Goal: Communication & Community: Answer question/provide support

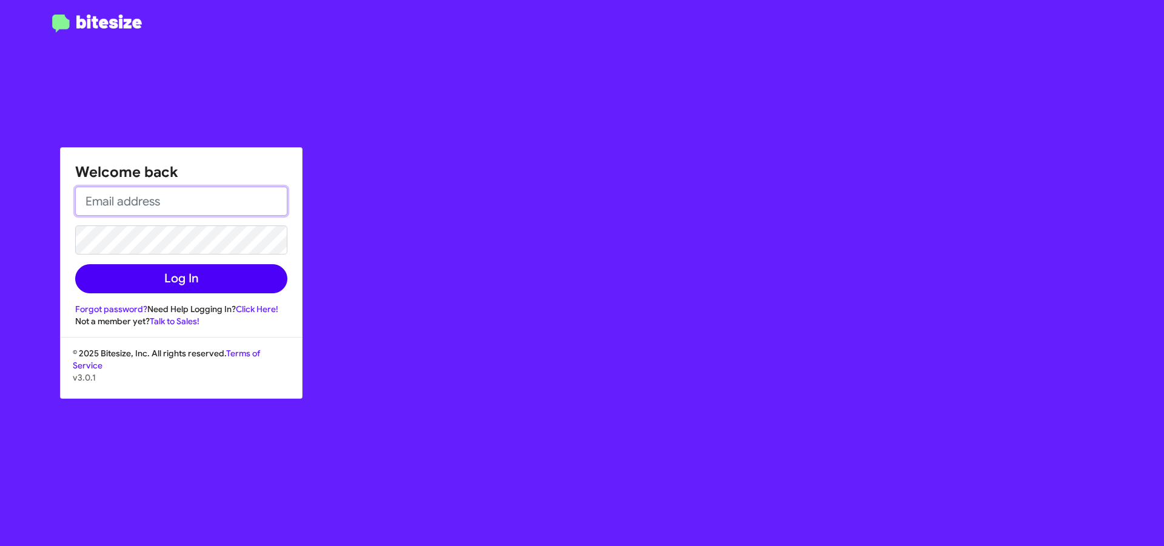
type input "egreifelt@nielsenautos.com"
click at [243, 266] on button "Log In" at bounding box center [181, 278] width 212 height 29
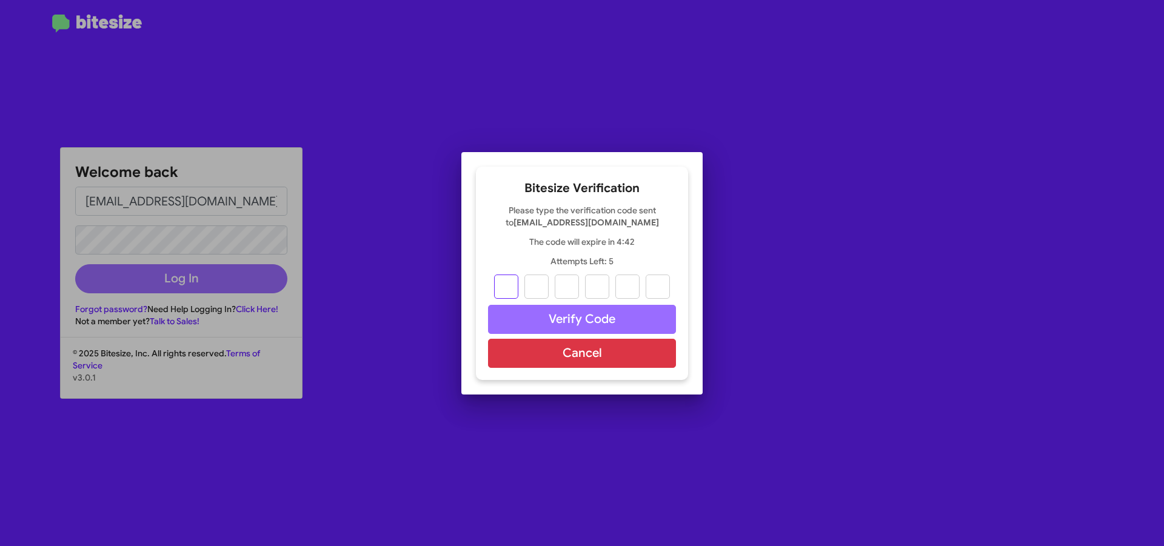
type input "0"
type input "3"
type input "4"
type input "6"
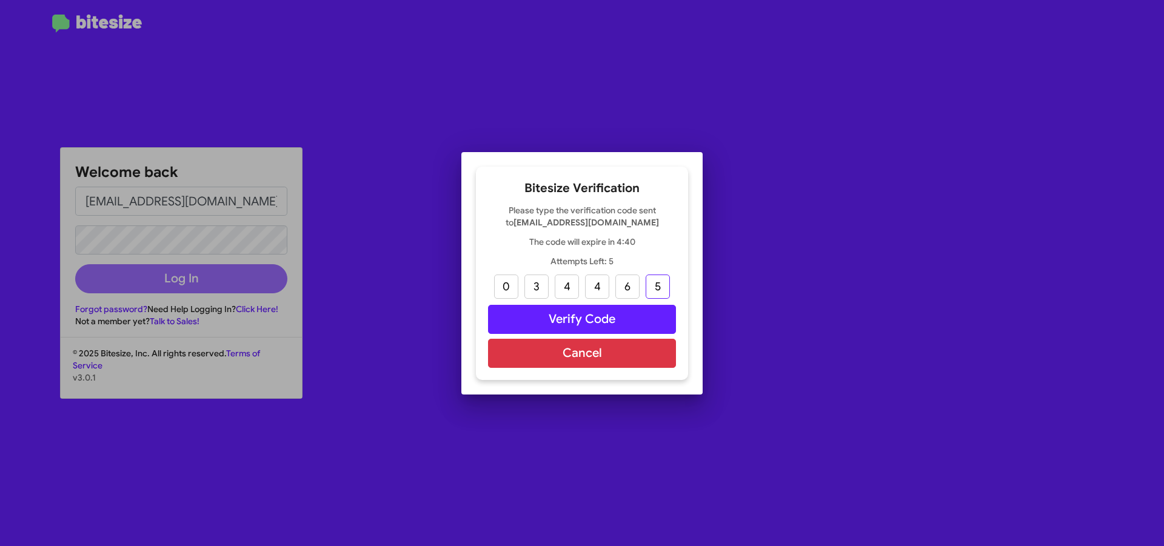
type input "5"
click at [566, 315] on button "Verify Code" at bounding box center [582, 319] width 188 height 29
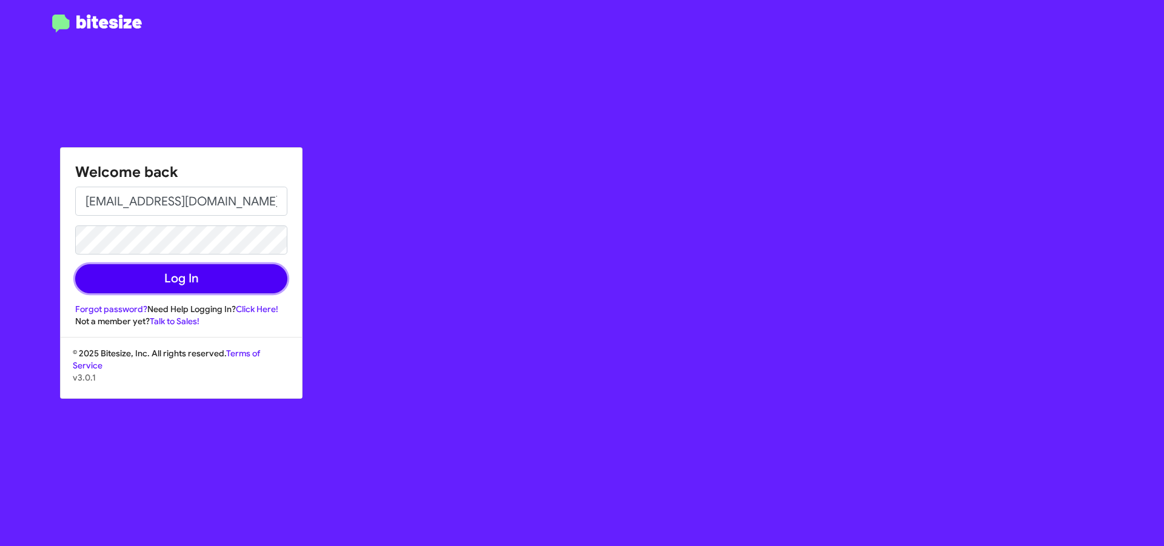
click at [238, 272] on button "Log In" at bounding box center [181, 278] width 212 height 29
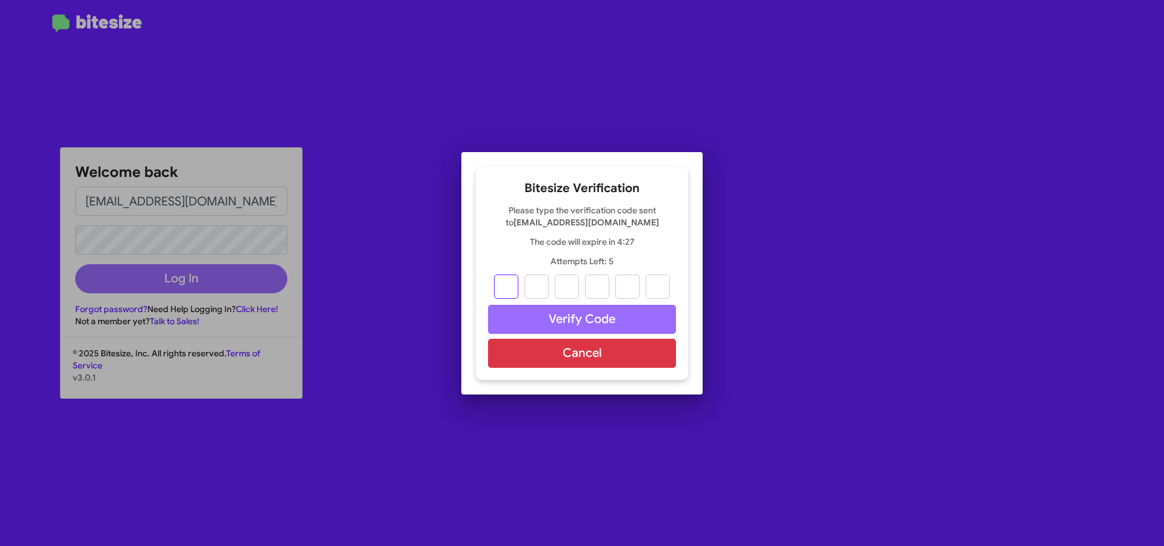
type input "4"
type input "3"
type input "4"
type input "2"
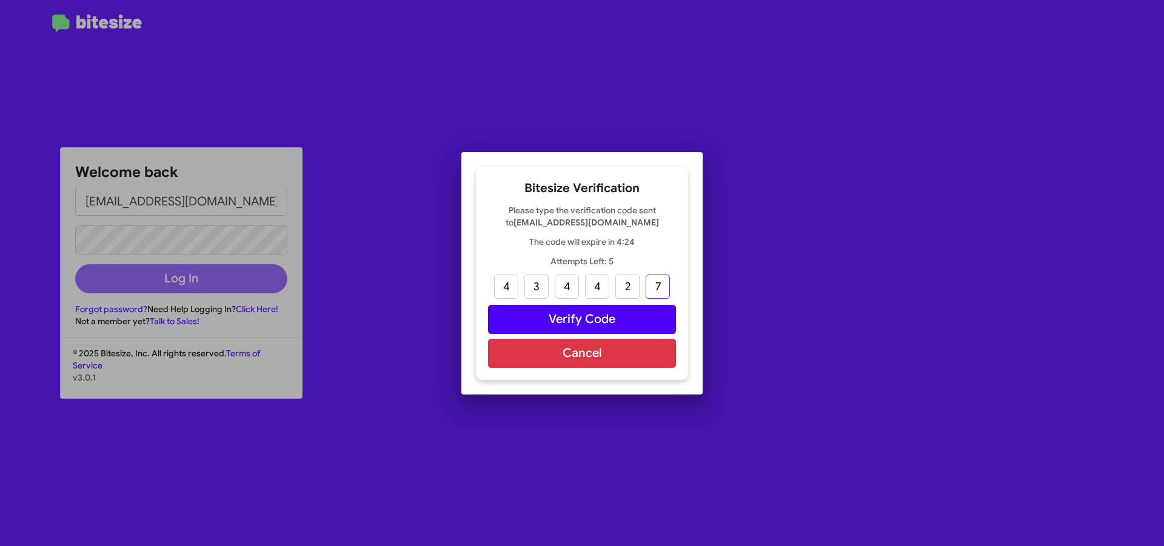
type input "7"
click at [560, 318] on button "Verify Code" at bounding box center [582, 319] width 188 height 29
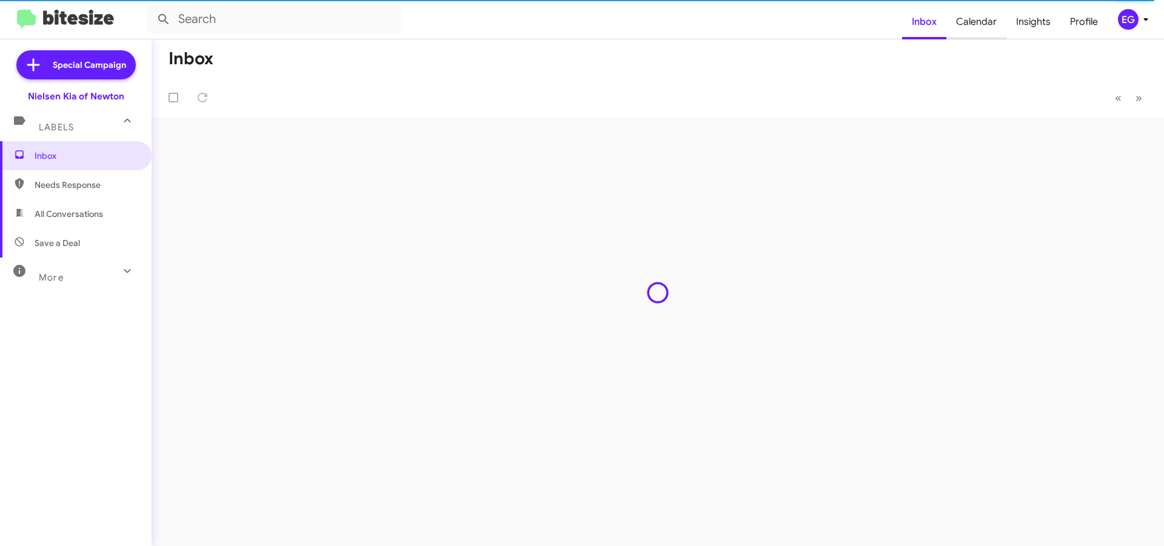
click at [959, 35] on span "Calendar" at bounding box center [976, 21] width 60 height 35
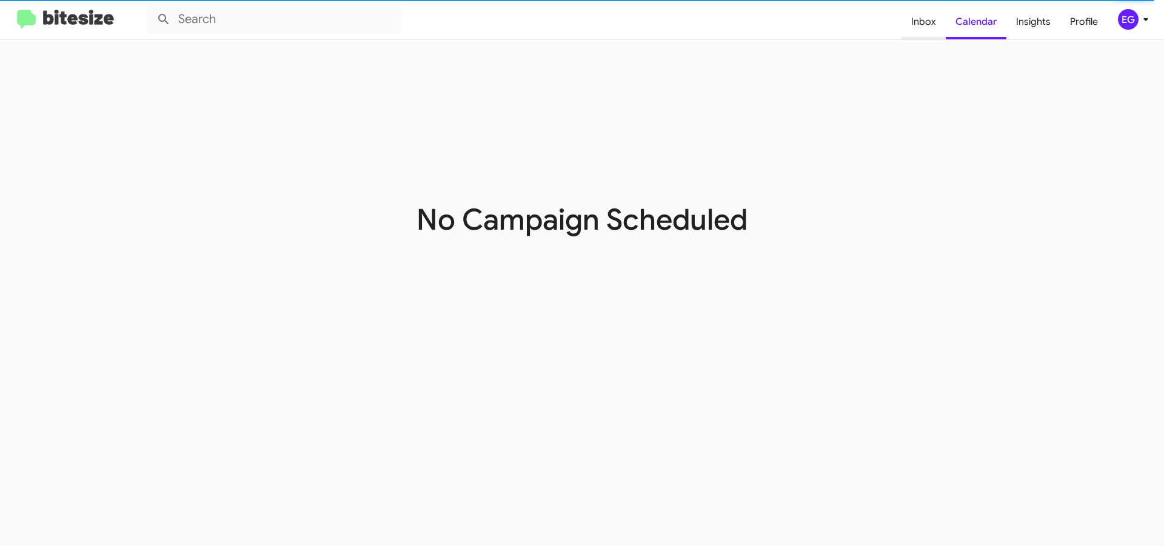
click at [933, 28] on span "Inbox" at bounding box center [924, 21] width 44 height 35
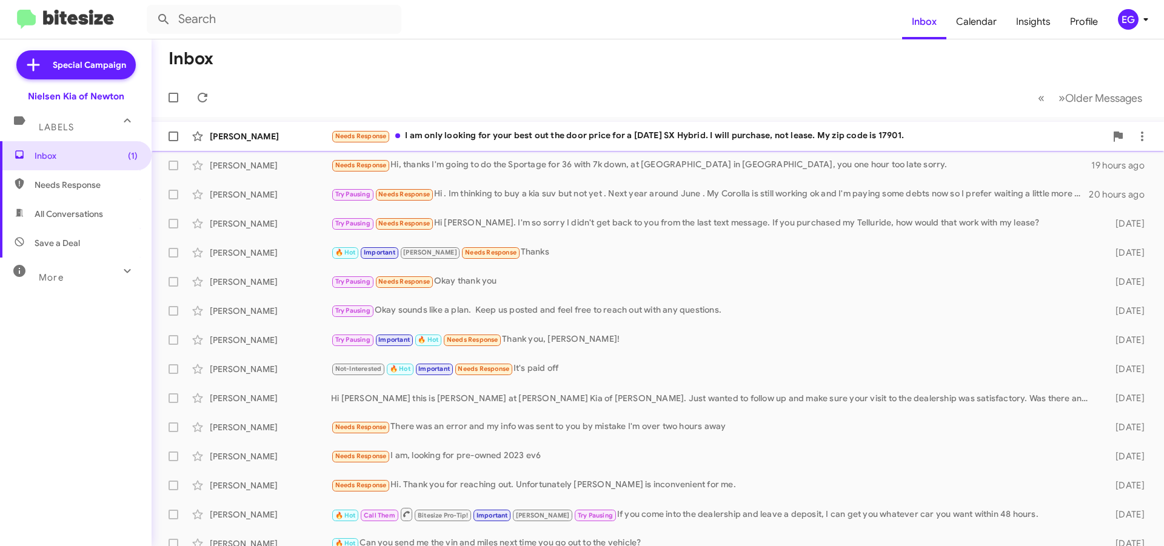
click at [635, 143] on div "Needs Response I am only looking for your best out the door price for a [DATE] …" at bounding box center [718, 136] width 775 height 14
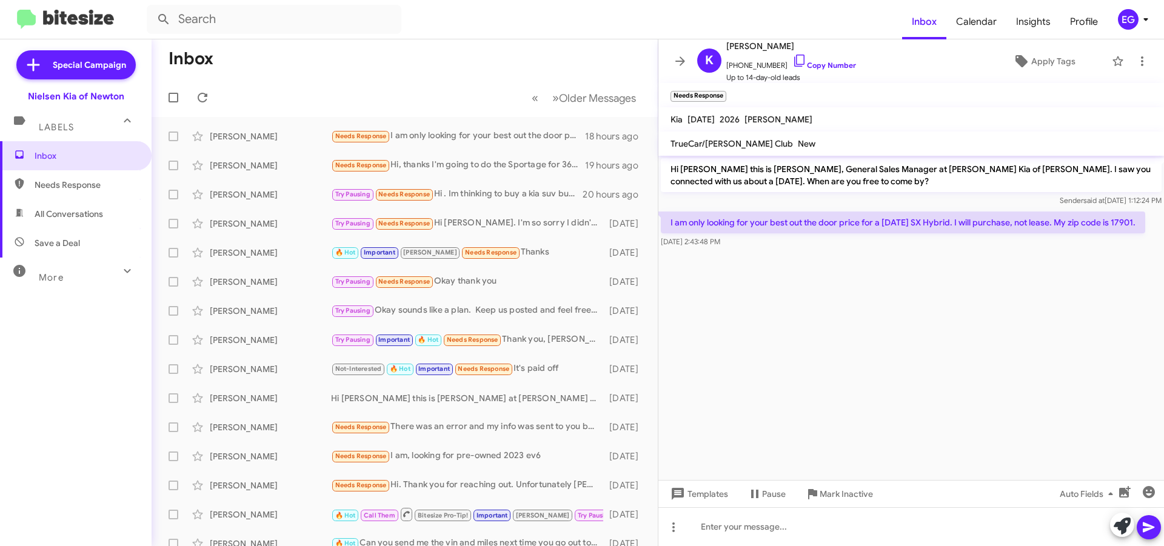
click at [1133, 221] on p "I am only looking for your best out the door price for a [DATE] SX Hybrid. I wi…" at bounding box center [903, 223] width 484 height 22
copy p "17901"
click at [810, 64] on link "Copy Number" at bounding box center [824, 65] width 64 height 9
copy p "17901"
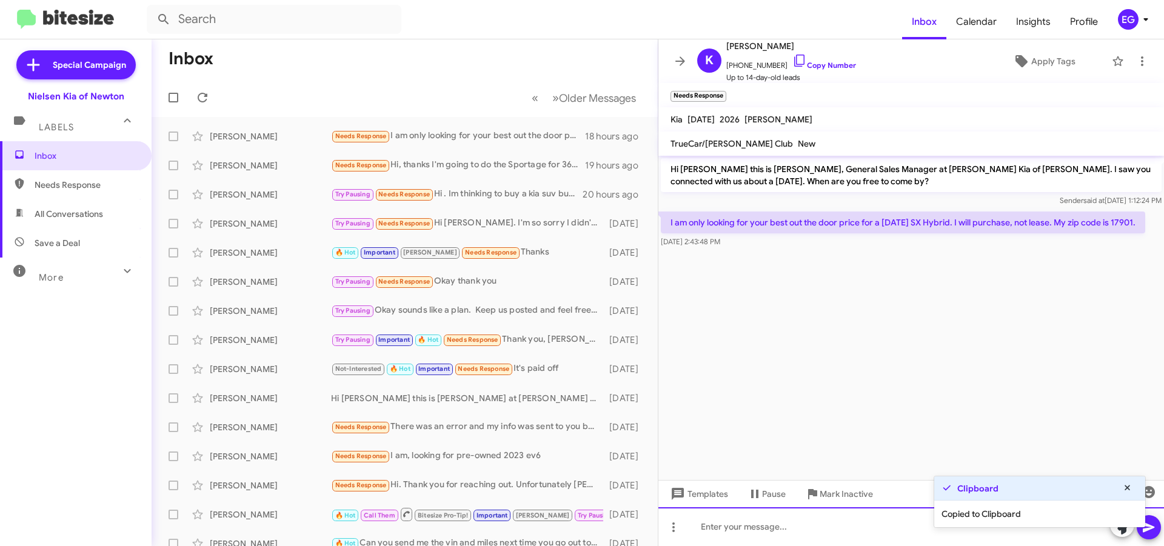
click at [752, 526] on div at bounding box center [911, 526] width 506 height 39
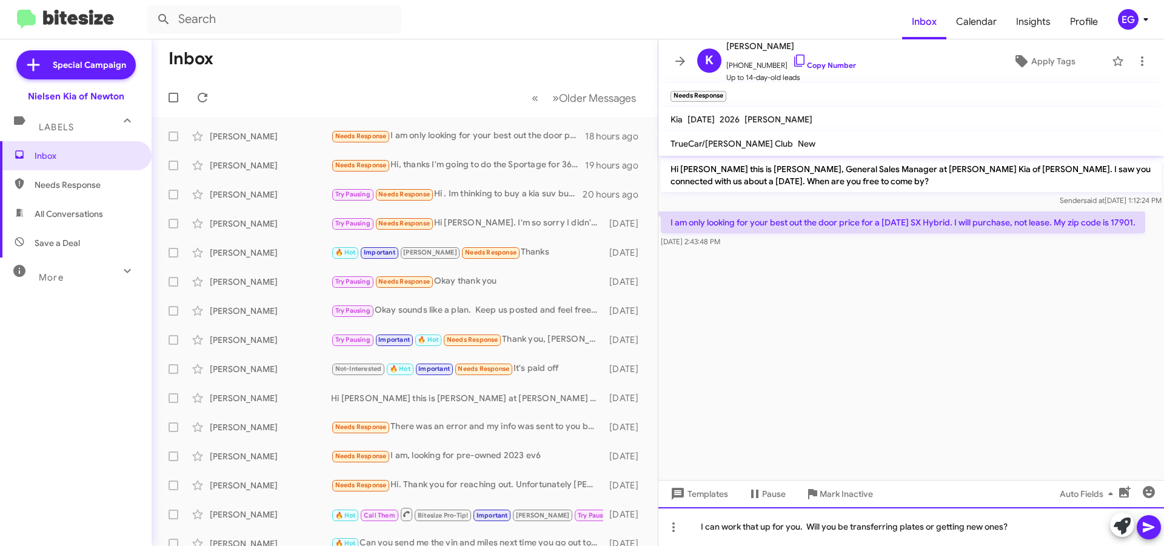
click at [1055, 524] on div "I can work that up for you. Will you be transferring plates or getting new ones?" at bounding box center [911, 526] width 506 height 39
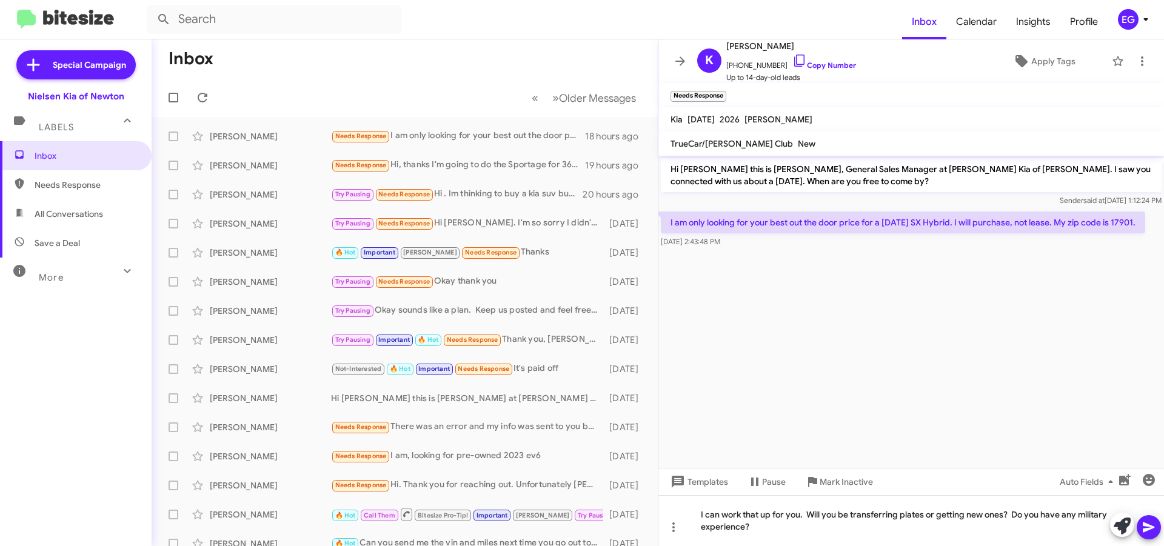
click at [1148, 525] on icon at bounding box center [1149, 528] width 12 height 10
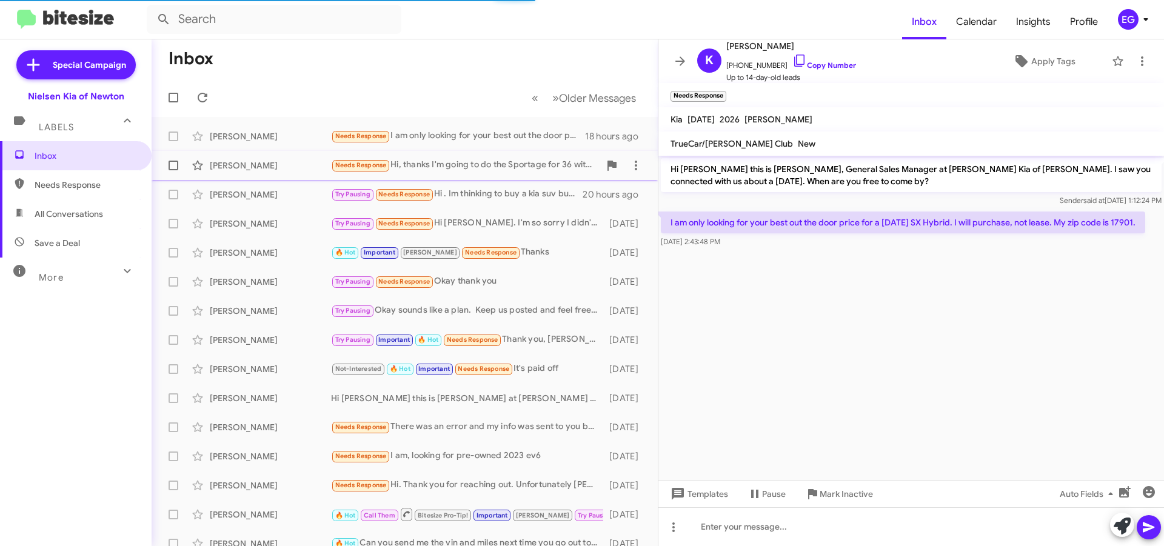
click at [263, 154] on div "[PERSON_NAME] Needs Response Hi, thanks I'm going to do the Sportage for 36 wit…" at bounding box center [404, 165] width 487 height 24
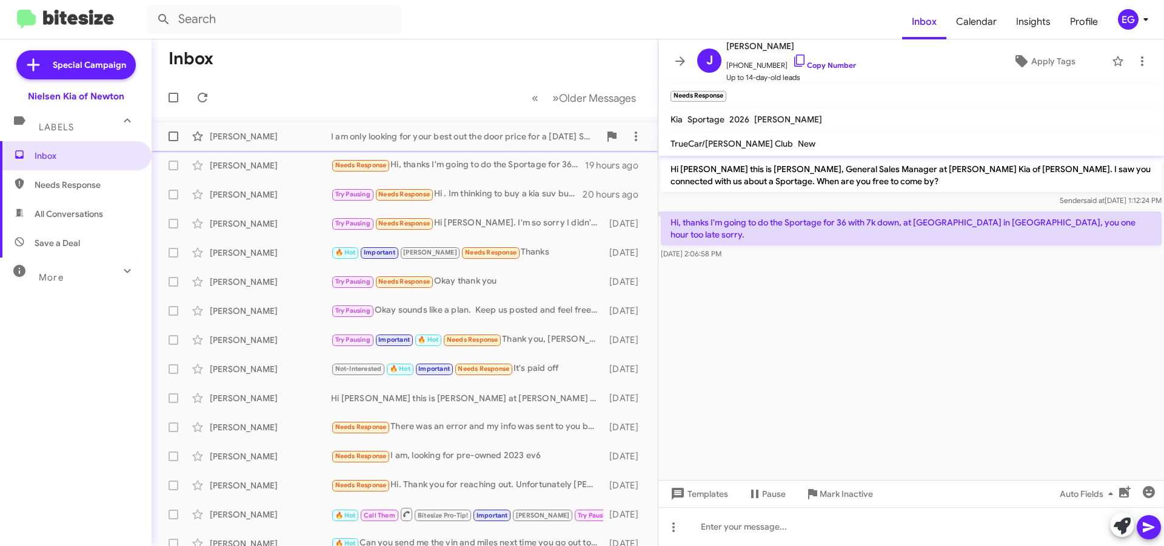
click at [284, 132] on div "[PERSON_NAME]" at bounding box center [270, 136] width 121 height 12
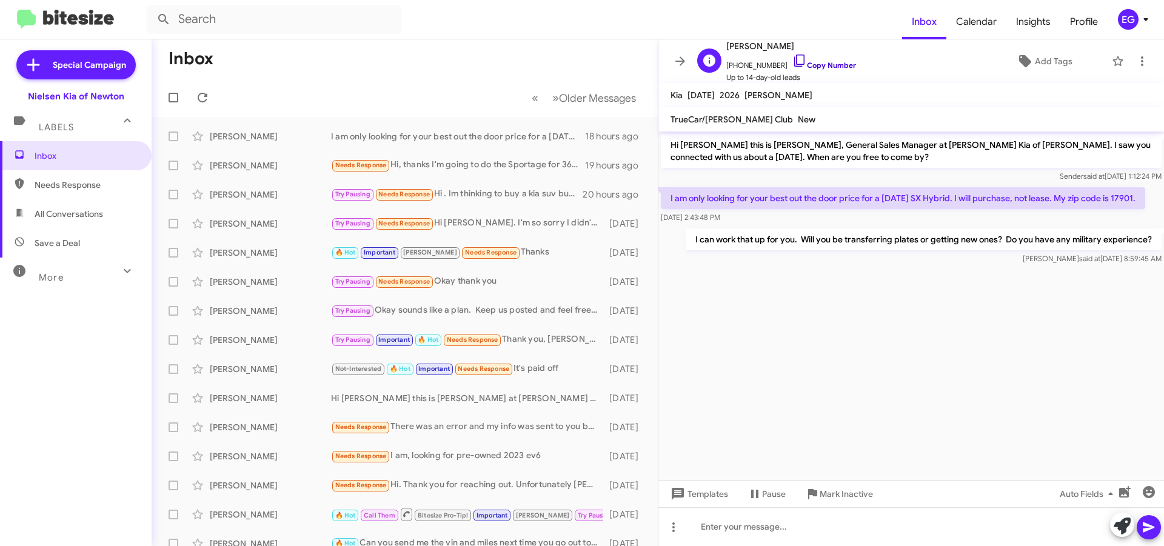
click at [823, 67] on link "Copy Number" at bounding box center [824, 65] width 64 height 9
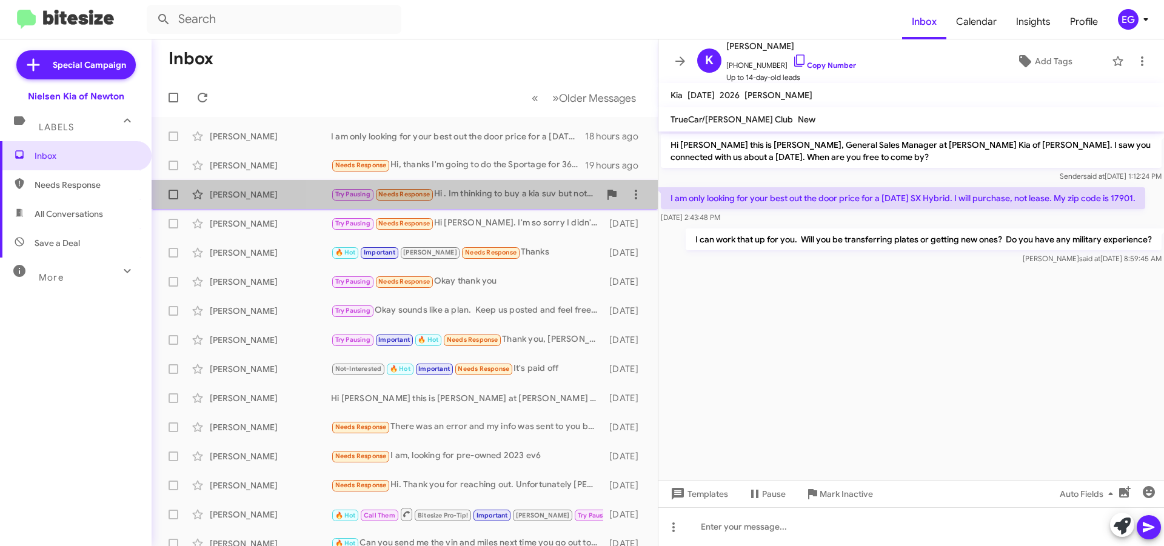
click at [516, 192] on div "Try Pausing Needs Response Hi . Im thinking to buy a kia suv but not yet . Next…" at bounding box center [465, 194] width 269 height 14
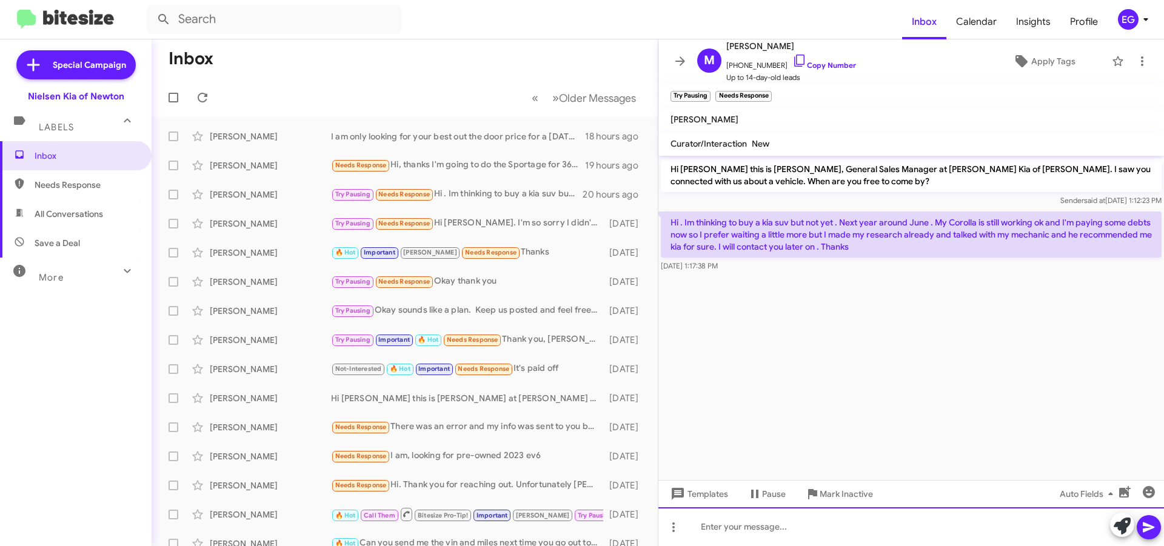
click at [736, 527] on div at bounding box center [911, 526] width 506 height 39
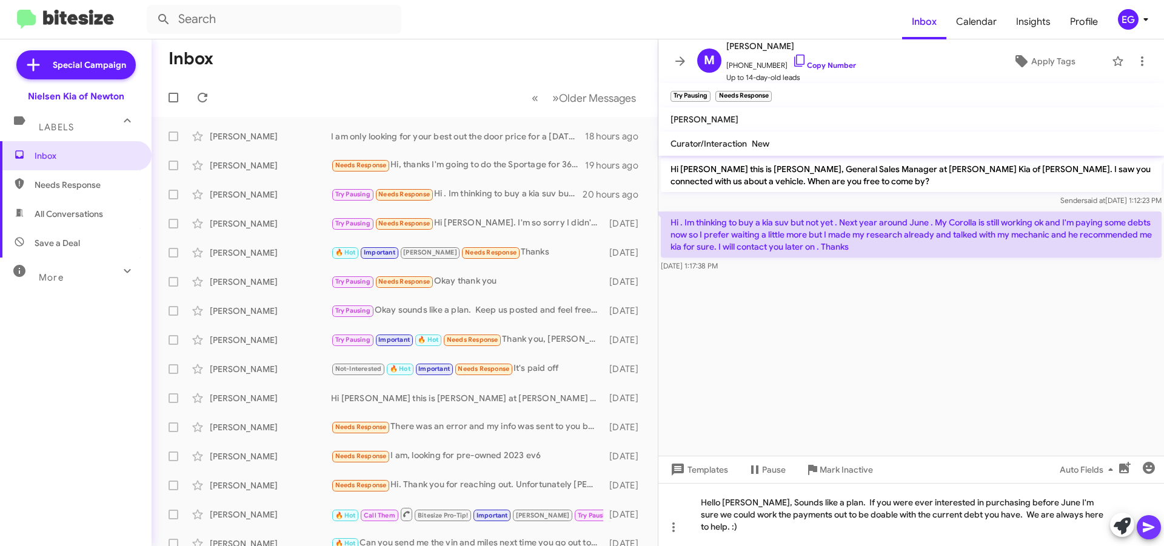
click at [1156, 525] on button at bounding box center [1149, 527] width 24 height 24
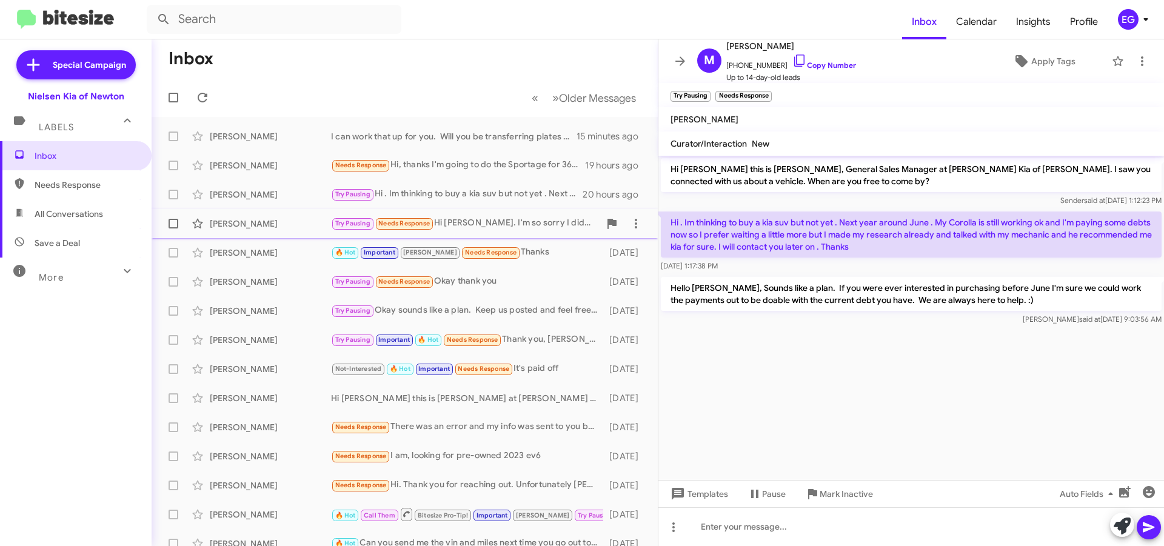
click at [282, 213] on div "[PERSON_NAME] Try Pausing Needs Response Hi [PERSON_NAME]. I'm so sorry I didn'…" at bounding box center [404, 224] width 487 height 24
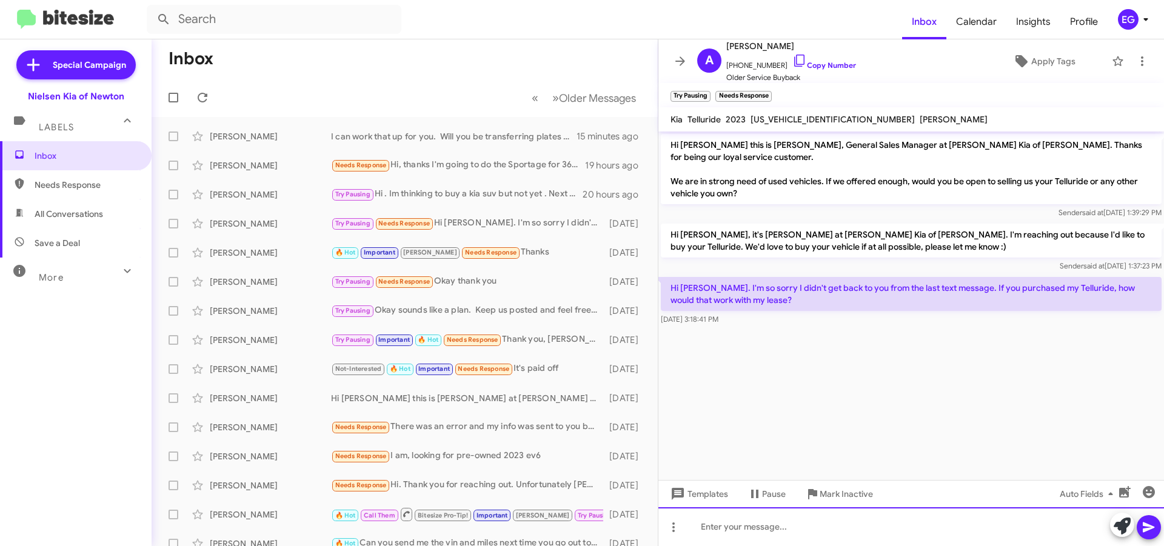
click at [737, 525] on div at bounding box center [911, 526] width 506 height 39
click at [744, 526] on div "We would eigh" at bounding box center [911, 526] width 506 height 39
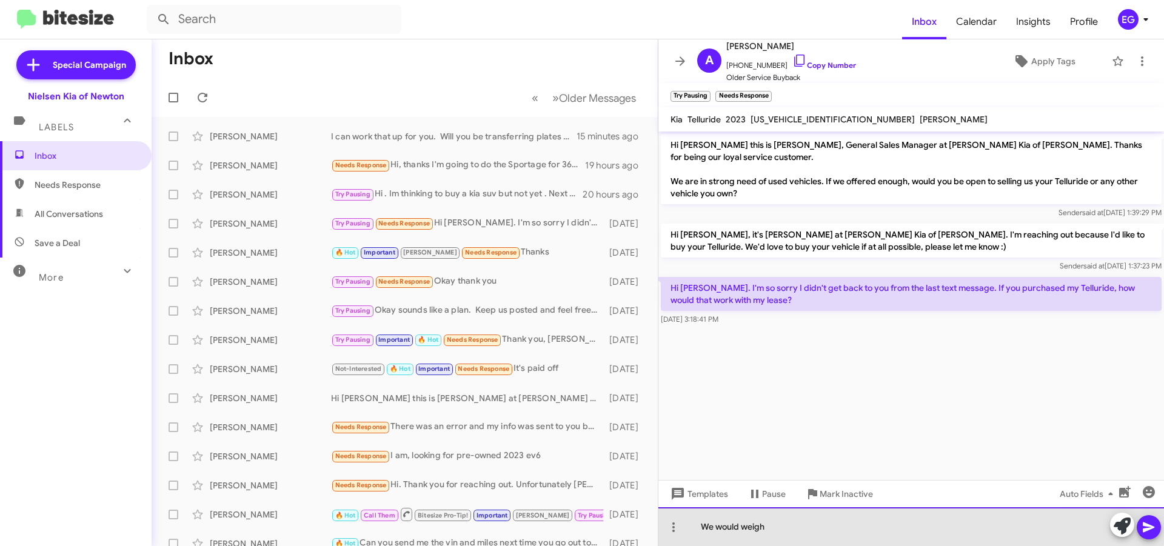
click at [807, 524] on div "We would weigh" at bounding box center [911, 526] width 506 height 39
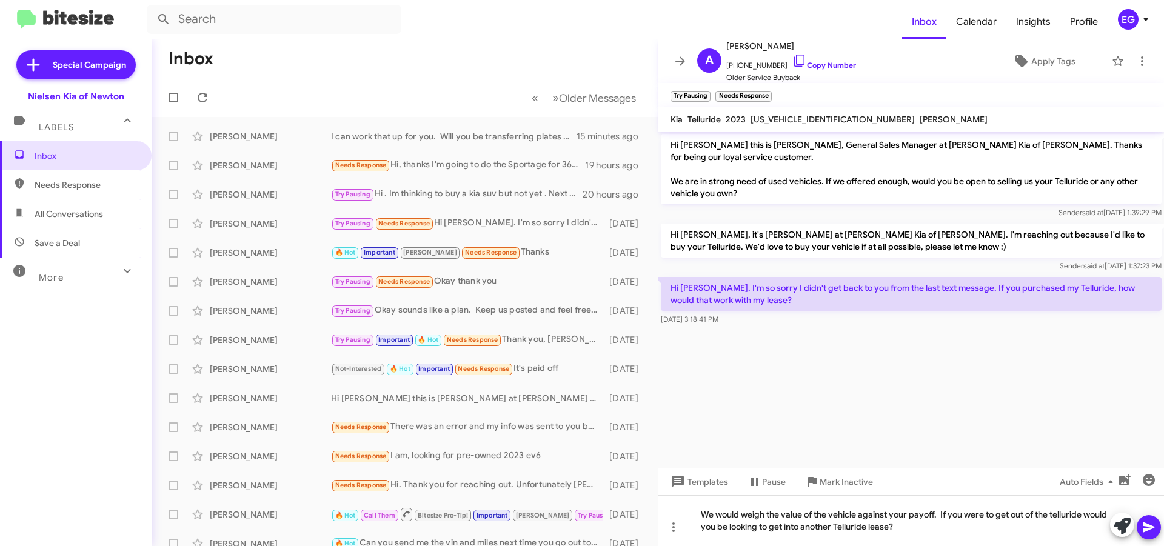
click at [1154, 530] on icon at bounding box center [1149, 527] width 15 height 15
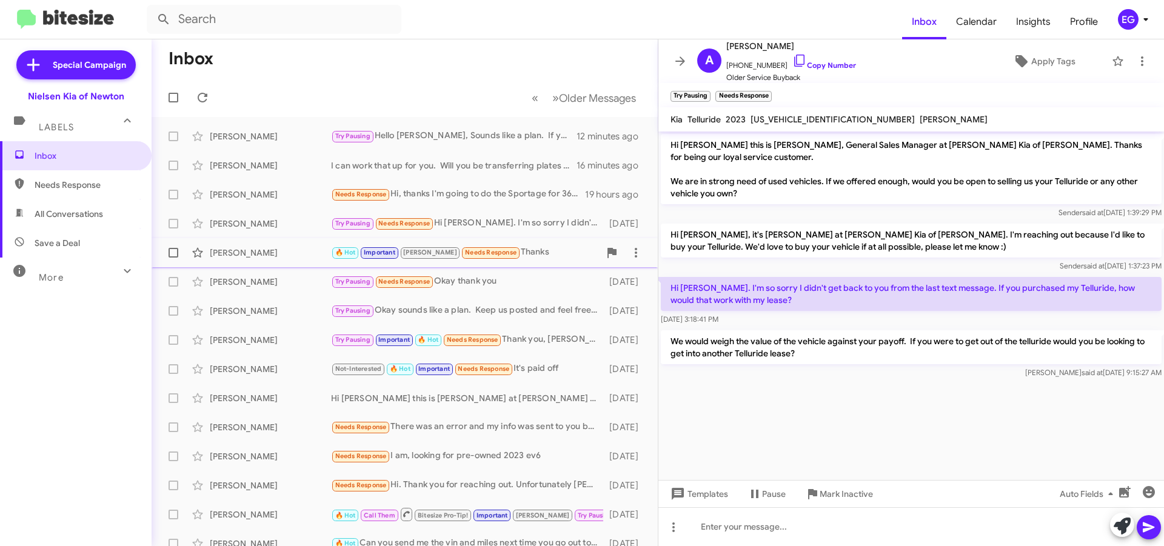
click at [528, 253] on div "🔥 Hot Important [PERSON_NAME] Needs Response Thanks" at bounding box center [465, 253] width 269 height 14
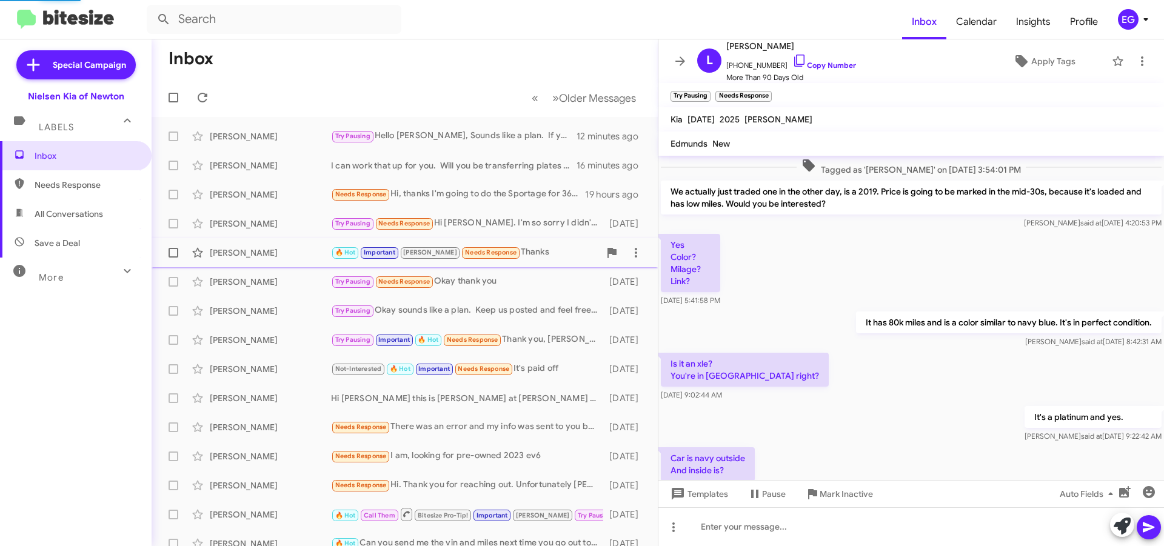
scroll to position [918, 0]
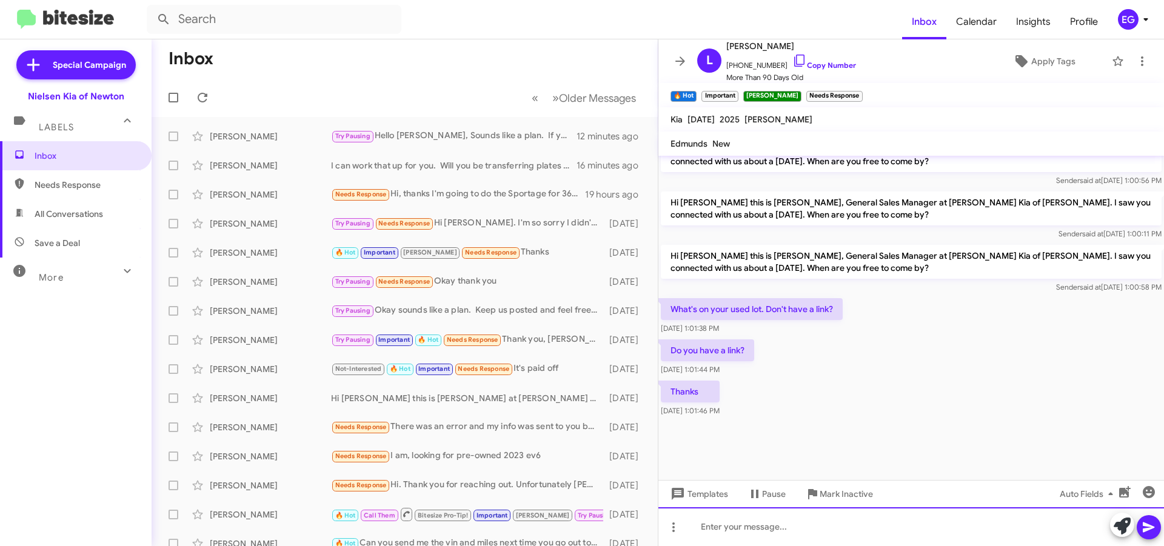
click at [741, 521] on div at bounding box center [911, 526] width 506 height 39
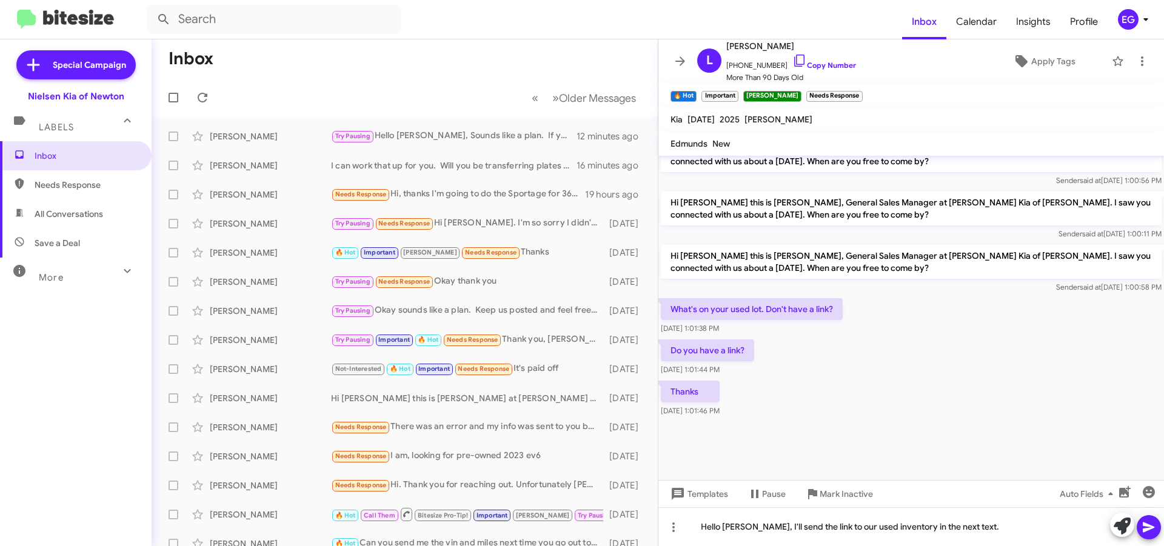
click at [1155, 529] on icon at bounding box center [1149, 527] width 15 height 15
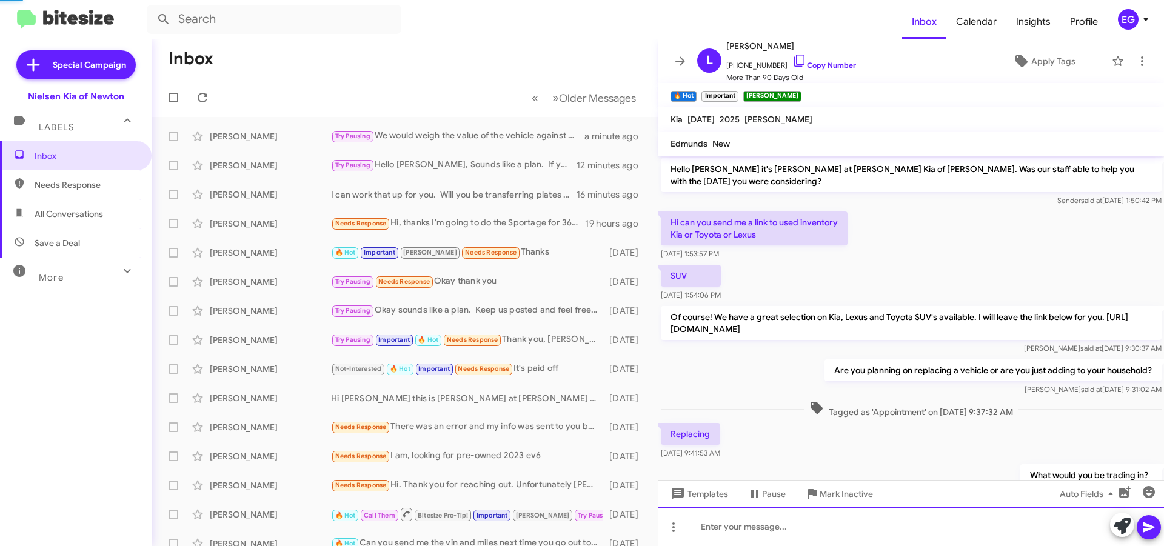
scroll to position [61, 0]
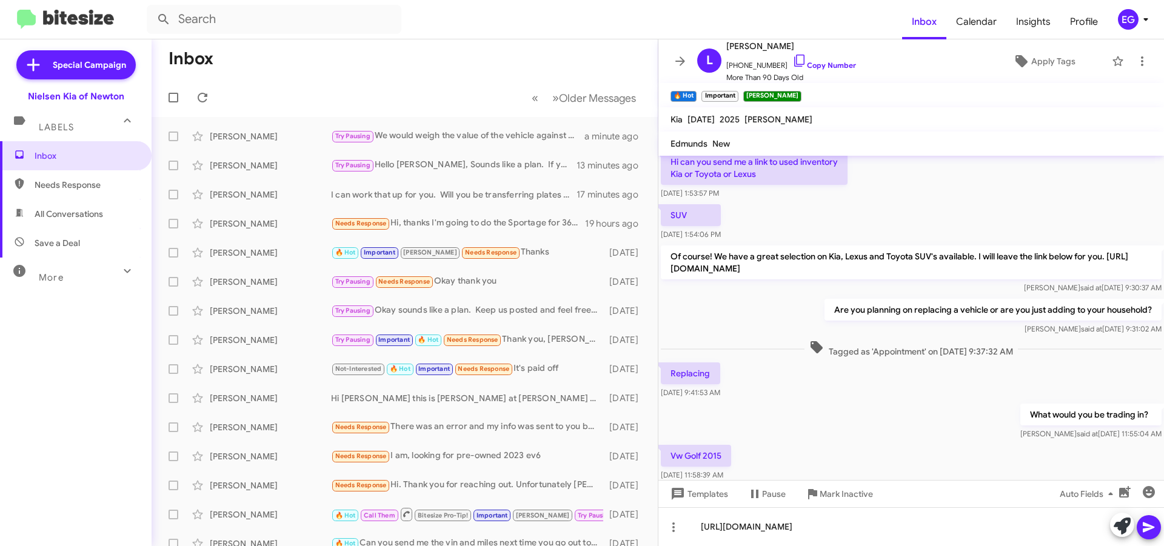
click at [1147, 530] on icon at bounding box center [1149, 528] width 12 height 10
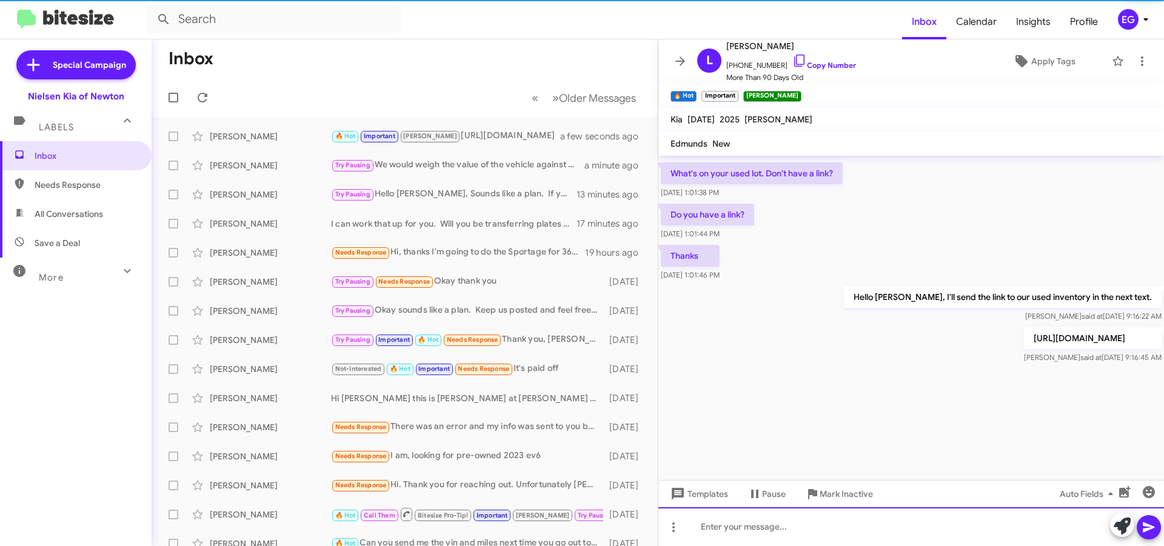
scroll to position [2012, 0]
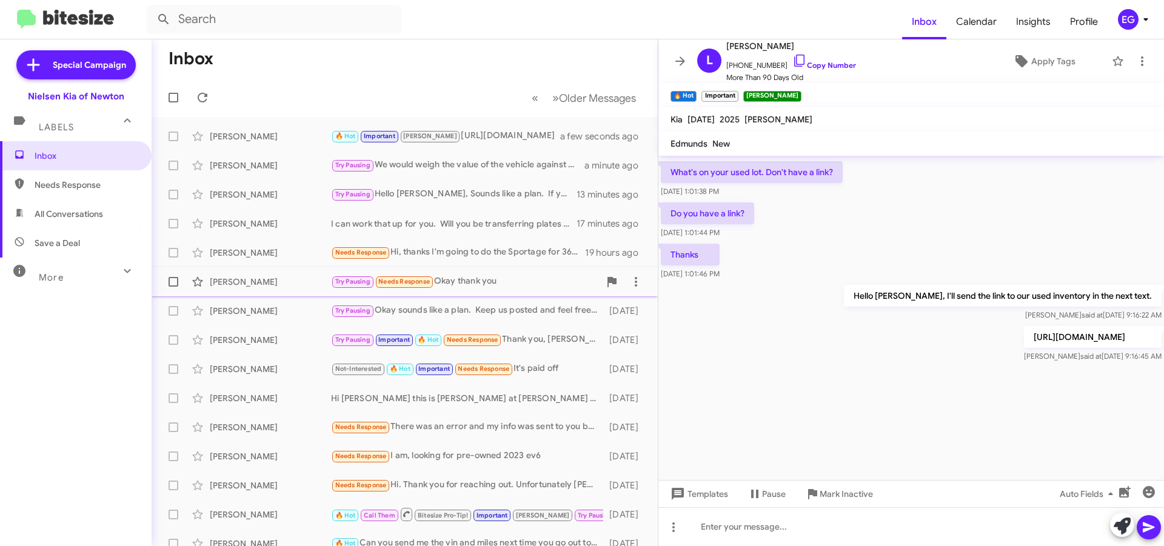
click at [514, 275] on div "Try Pausing Needs Response Okay thank you" at bounding box center [465, 282] width 269 height 14
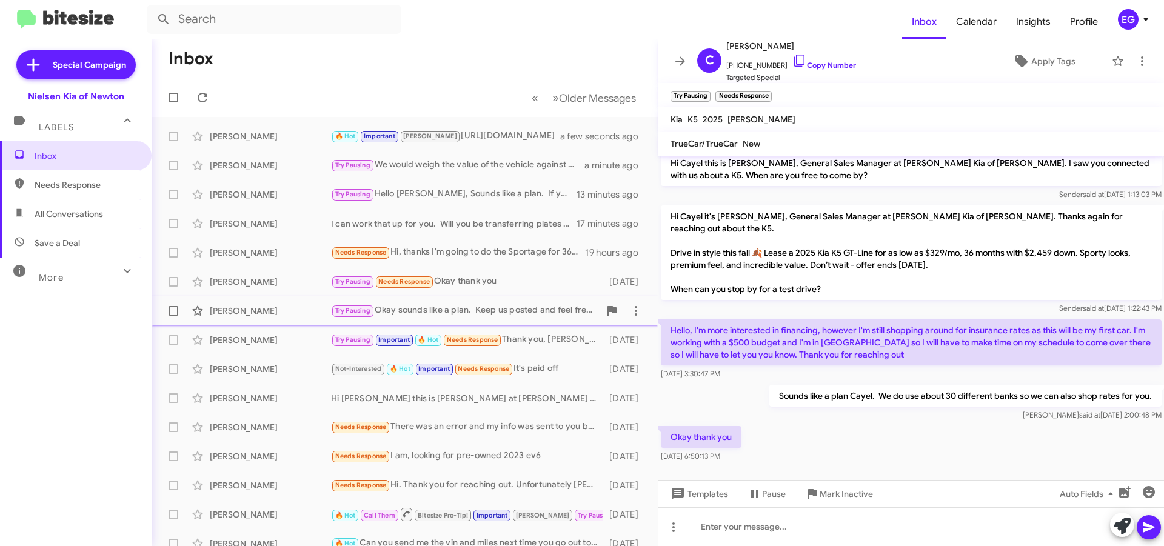
click at [510, 301] on div "[PERSON_NAME] Try Pausing Okay sounds like a plan. Keep us posted and feel free…" at bounding box center [404, 311] width 487 height 24
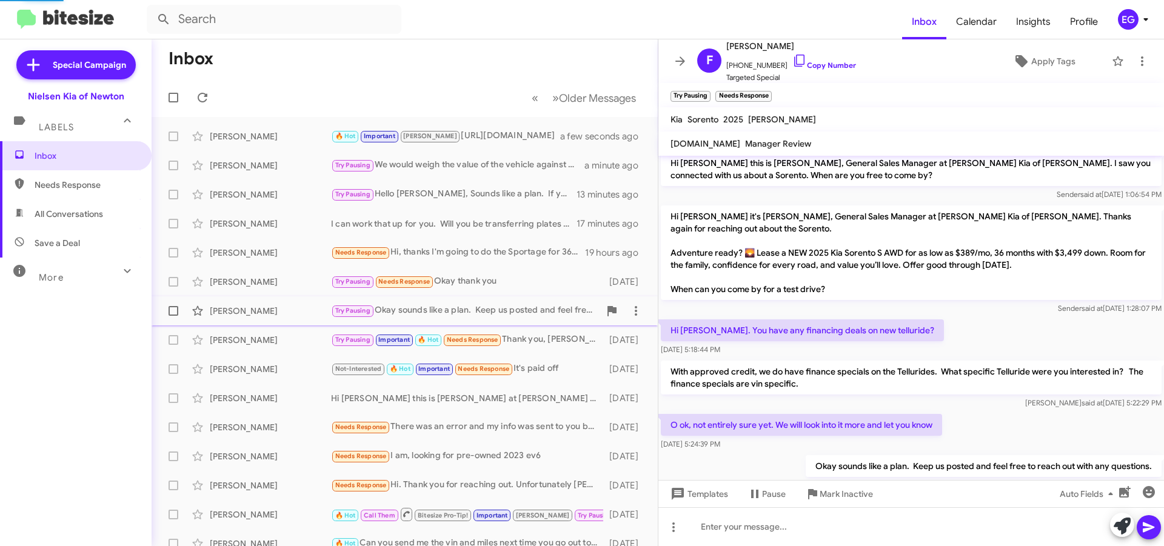
scroll to position [38, 0]
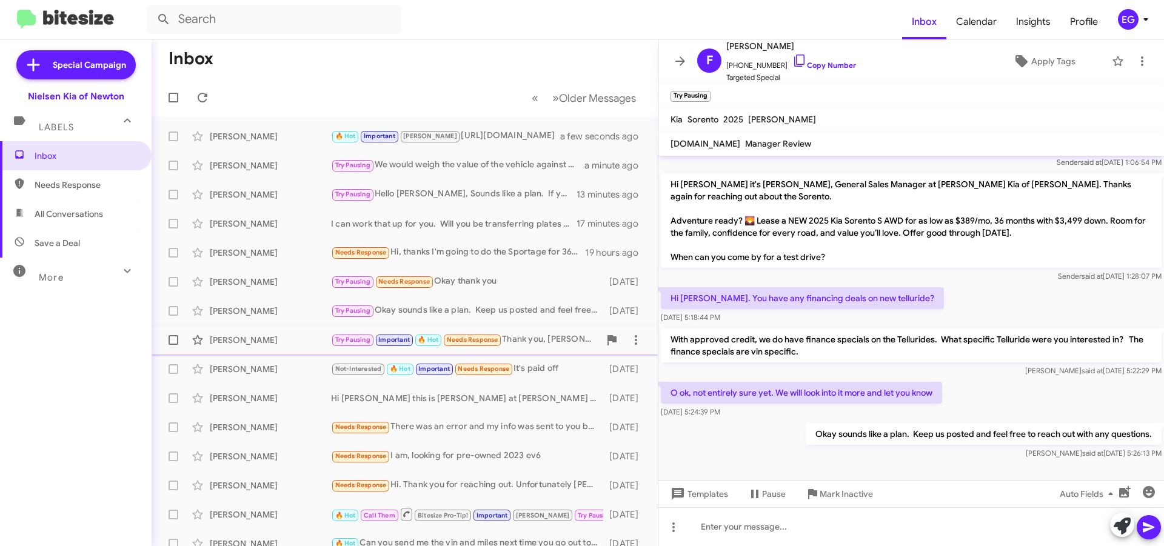
click at [525, 330] on div "[PERSON_NAME] Try Pausing Important 🔥 Hot Needs Response Thank you, [PERSON_NAM…" at bounding box center [404, 340] width 487 height 24
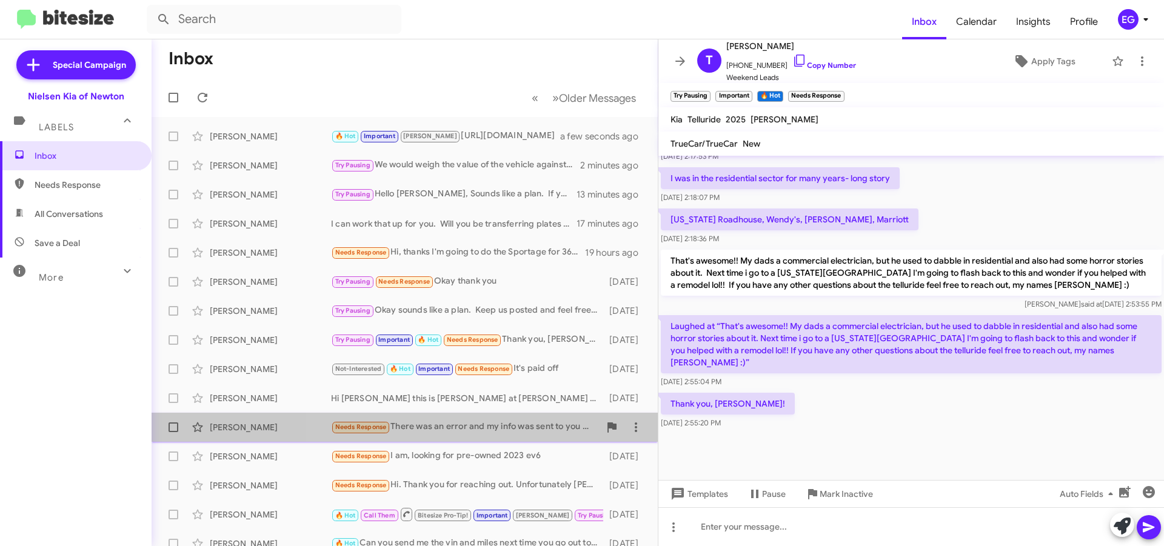
click at [498, 423] on div "Needs Response There was an error and my info was sent to you by mistake I'm ov…" at bounding box center [465, 427] width 269 height 14
